Goal: Obtain resource: Obtain resource

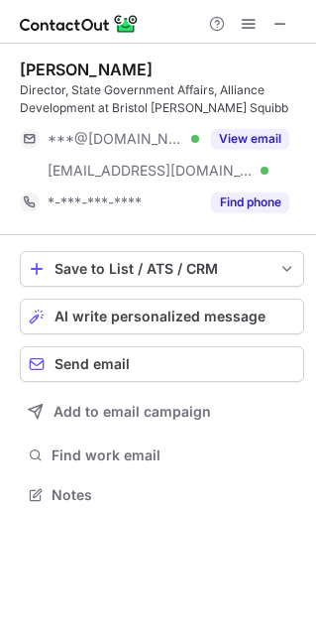
scroll to position [480, 316]
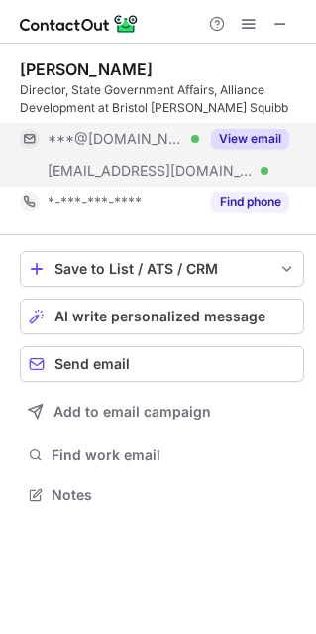
click at [273, 147] on button "View email" at bounding box center [250, 139] width 78 height 20
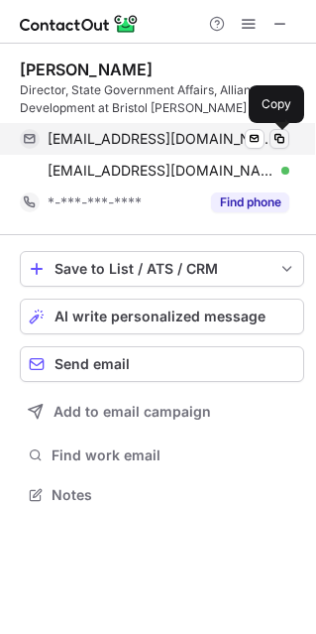
click at [285, 143] on span at bounding box center [280, 139] width 16 height 16
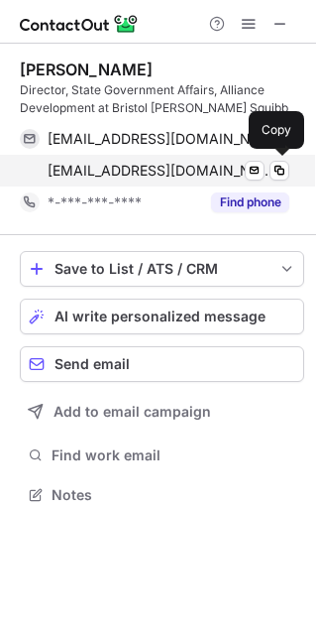
click at [283, 181] on div "siegeld@bms.com Verified Send email Copy" at bounding box center [155, 171] width 270 height 32
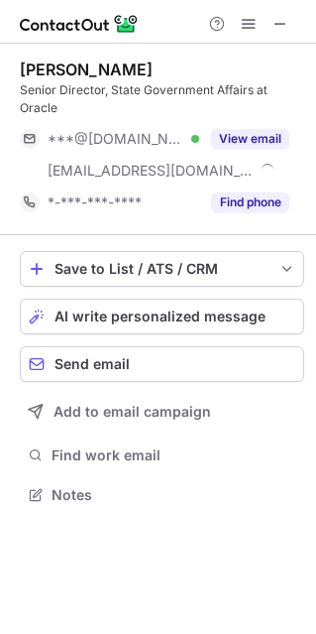
scroll to position [480, 316]
click at [245, 138] on button "View email" at bounding box center [250, 139] width 78 height 20
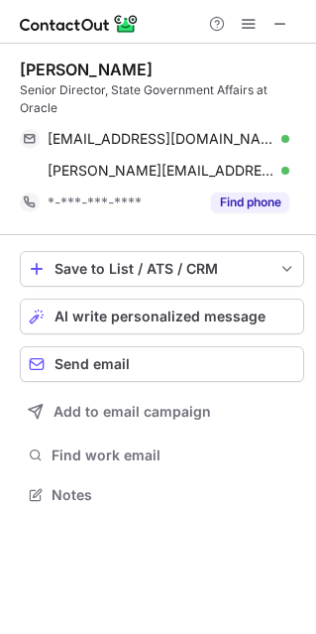
click at [280, 139] on span at bounding box center [280, 139] width 16 height 16
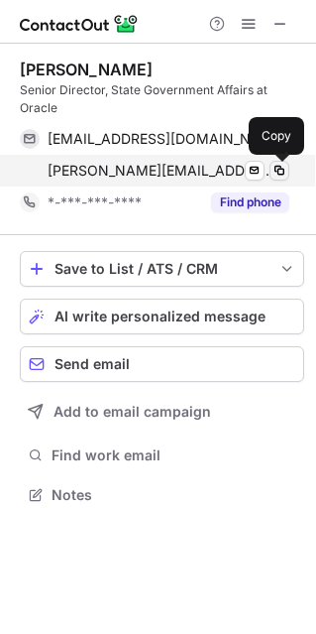
click at [275, 168] on span at bounding box center [280, 171] width 16 height 16
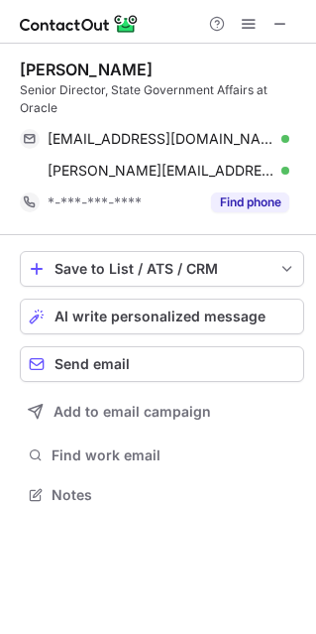
scroll to position [480, 316]
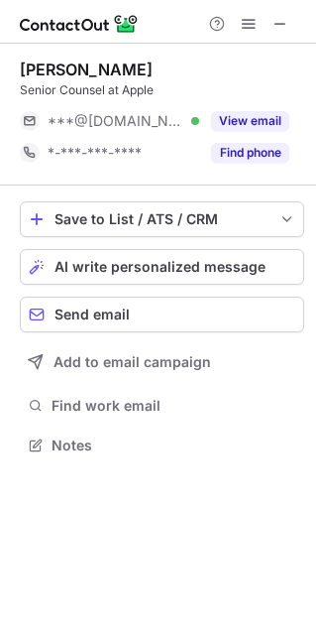
scroll to position [10, 10]
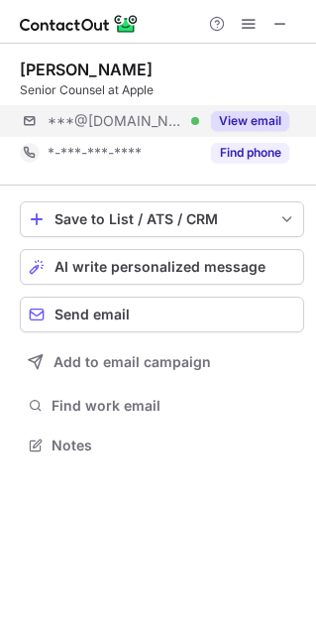
click at [290, 123] on div "***@gmail.com Verified View email" at bounding box center [162, 121] width 285 height 32
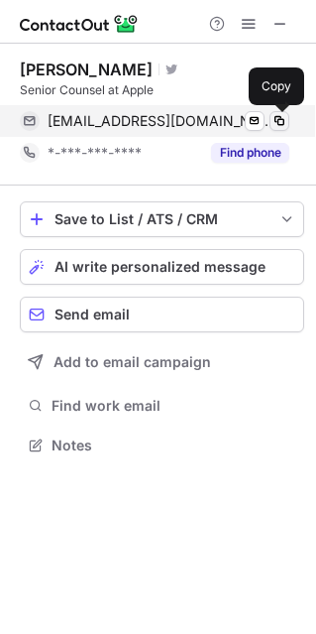
click at [279, 119] on span at bounding box center [280, 121] width 16 height 16
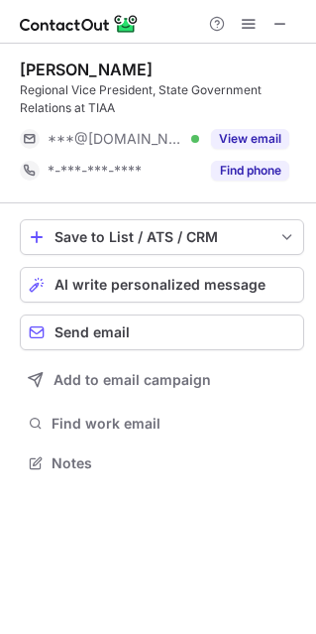
scroll to position [448, 316]
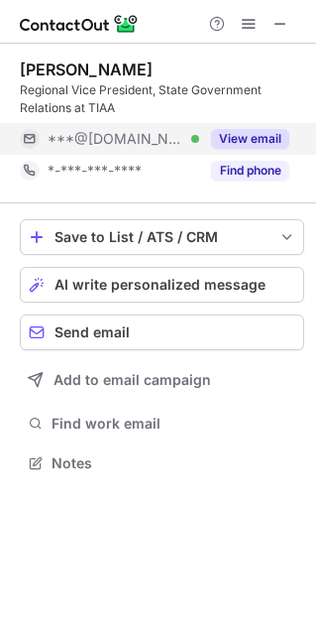
click at [281, 140] on button "View email" at bounding box center [250, 139] width 78 height 20
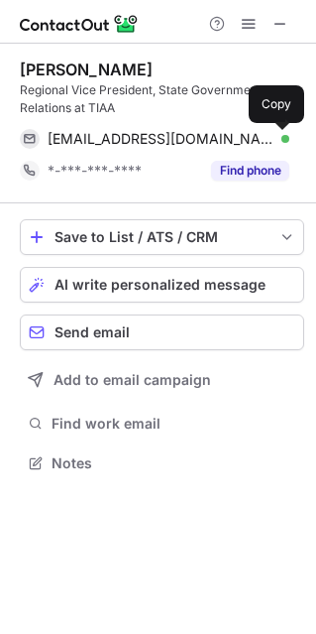
click at [281, 140] on span at bounding box center [280, 139] width 16 height 16
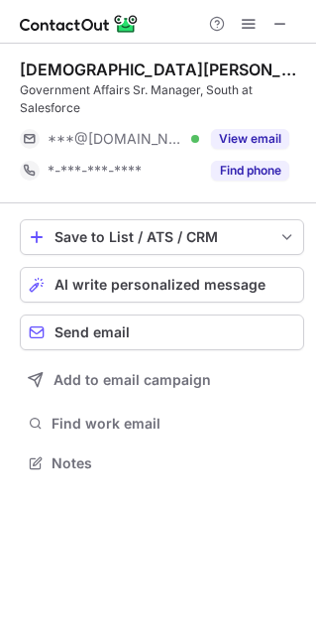
scroll to position [448, 316]
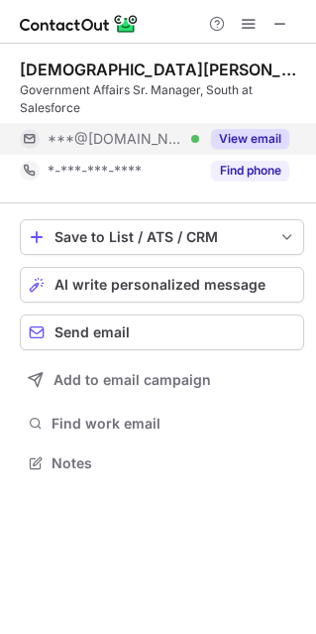
click at [269, 129] on button "View email" at bounding box center [250, 139] width 78 height 20
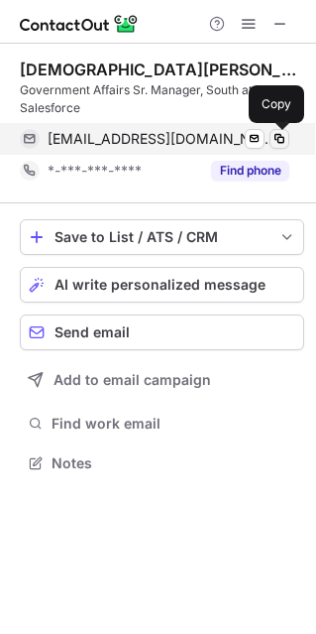
click at [285, 139] on span at bounding box center [280, 139] width 16 height 16
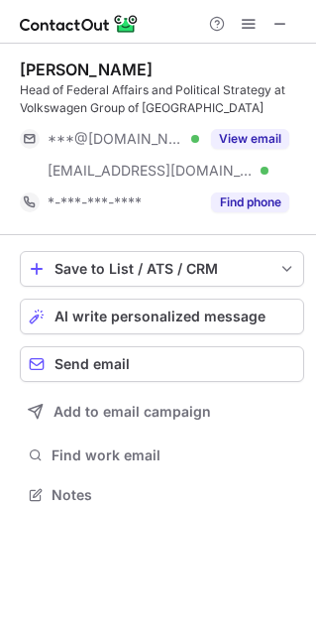
scroll to position [480, 316]
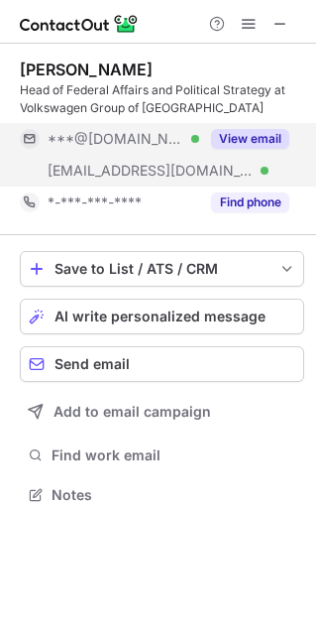
click at [230, 136] on button "View email" at bounding box center [250, 139] width 78 height 20
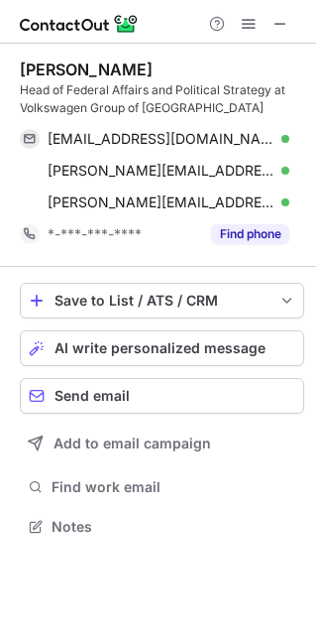
scroll to position [512, 316]
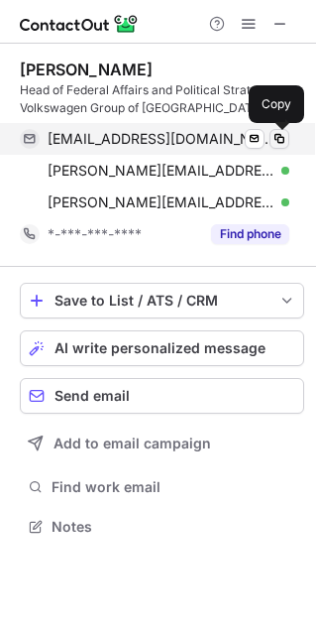
click at [282, 142] on span at bounding box center [280, 139] width 16 height 16
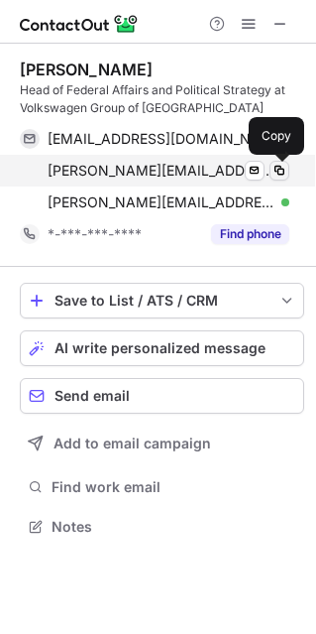
click at [281, 167] on span at bounding box center [280, 171] width 16 height 16
